Goal: Task Accomplishment & Management: Manage account settings

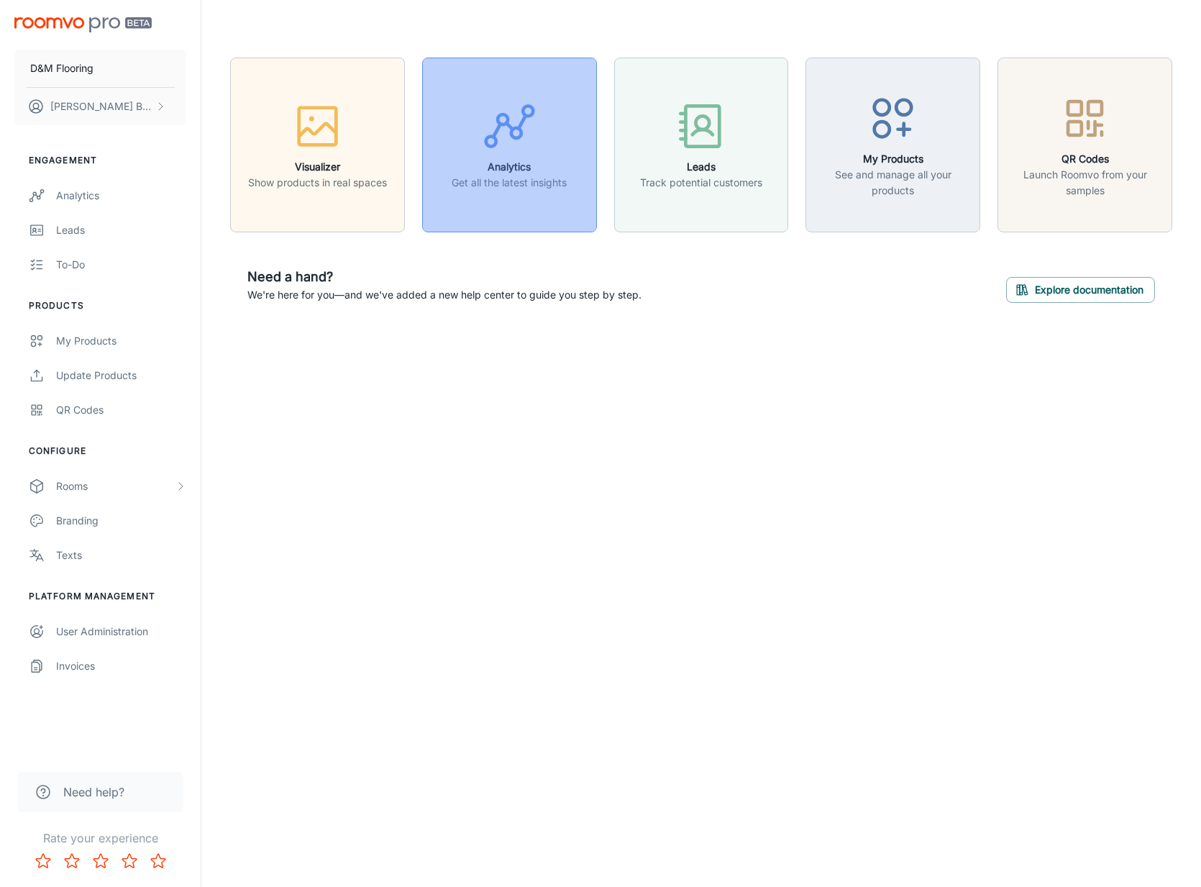
click at [510, 137] on icon "button" at bounding box center [510, 126] width 54 height 54
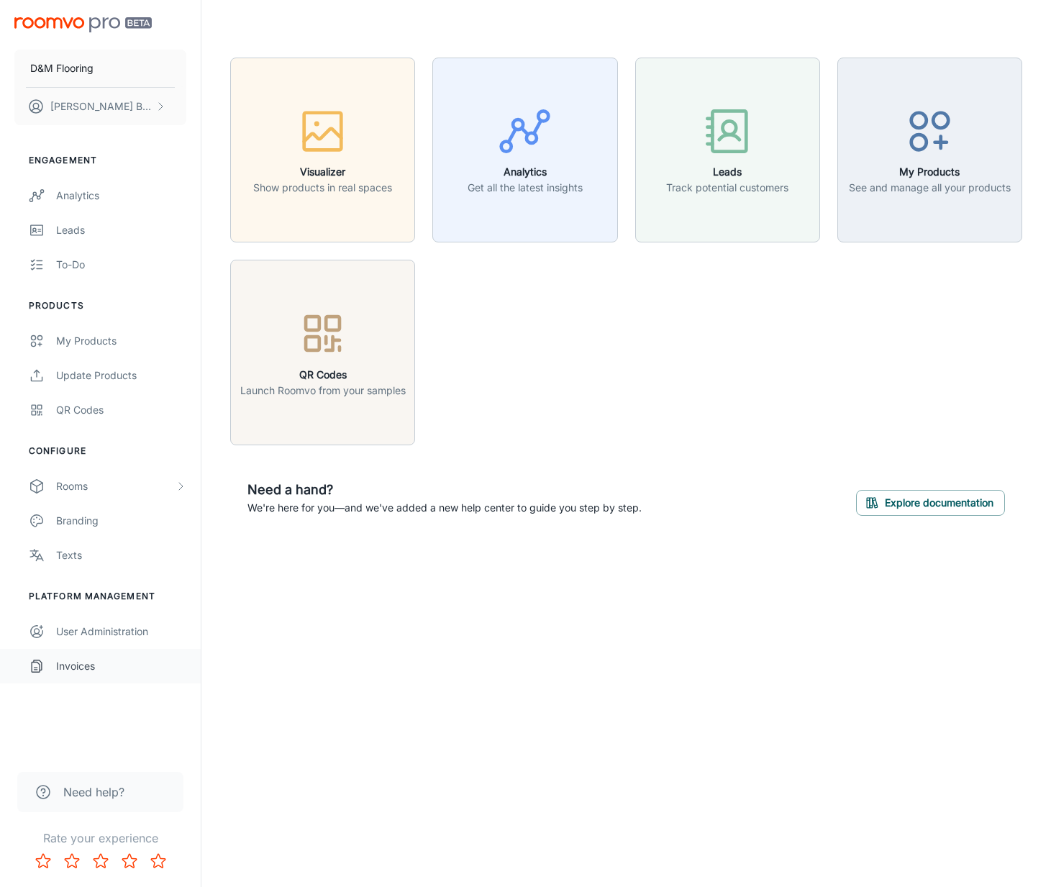
click at [106, 667] on div "Invoices" at bounding box center [121, 666] width 130 height 16
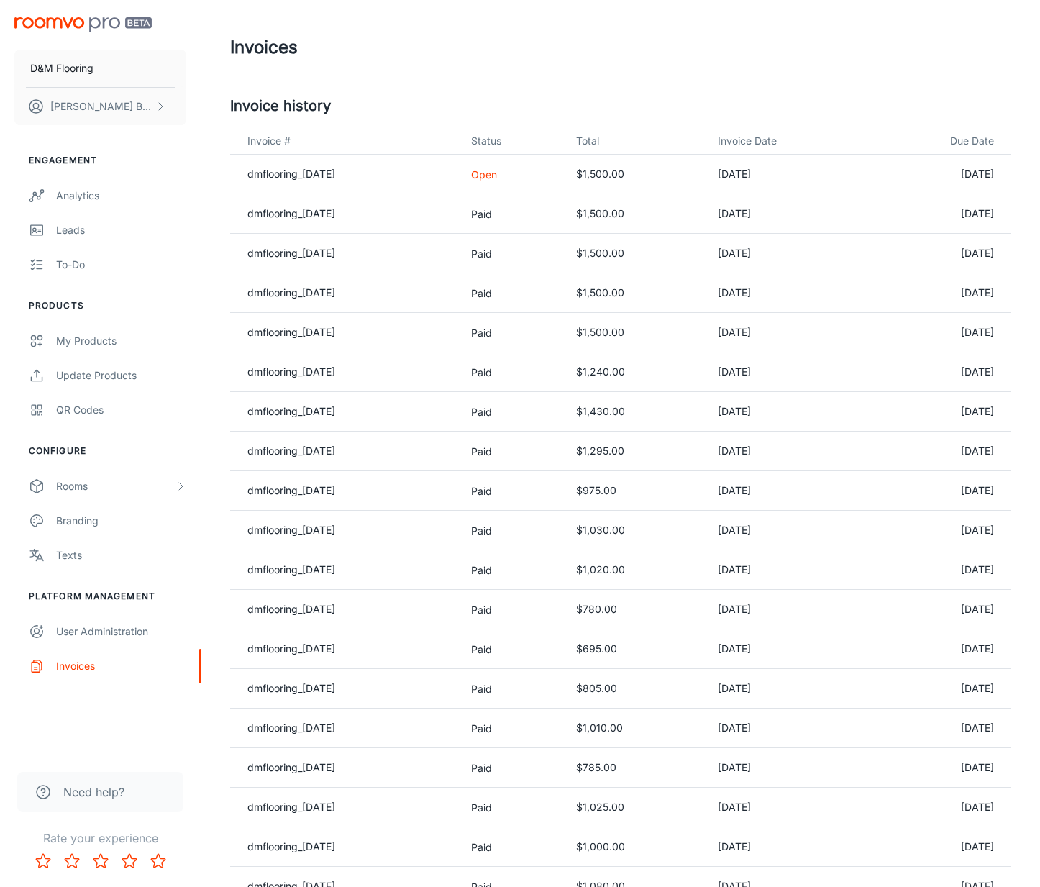
click at [797, 62] on div "Invoices" at bounding box center [620, 47] width 781 height 37
click at [929, 83] on header "Invoices" at bounding box center [621, 47] width 816 height 95
